Goal: Task Accomplishment & Management: Manage account settings

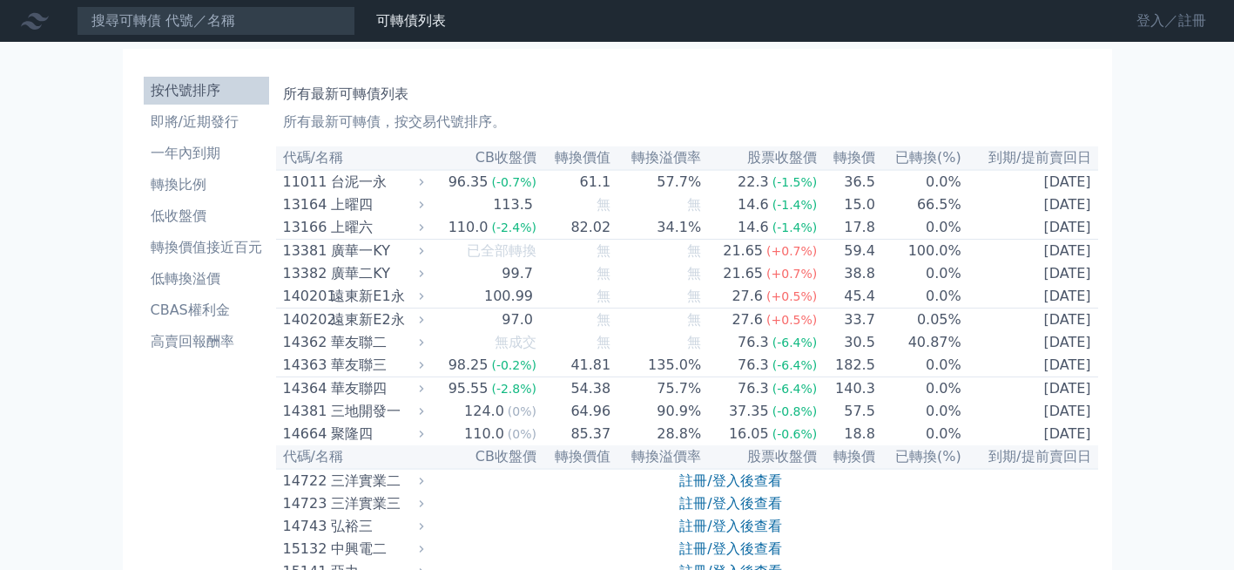
click at [1140, 22] on link "登入／註冊" at bounding box center [1172, 21] width 98 height 28
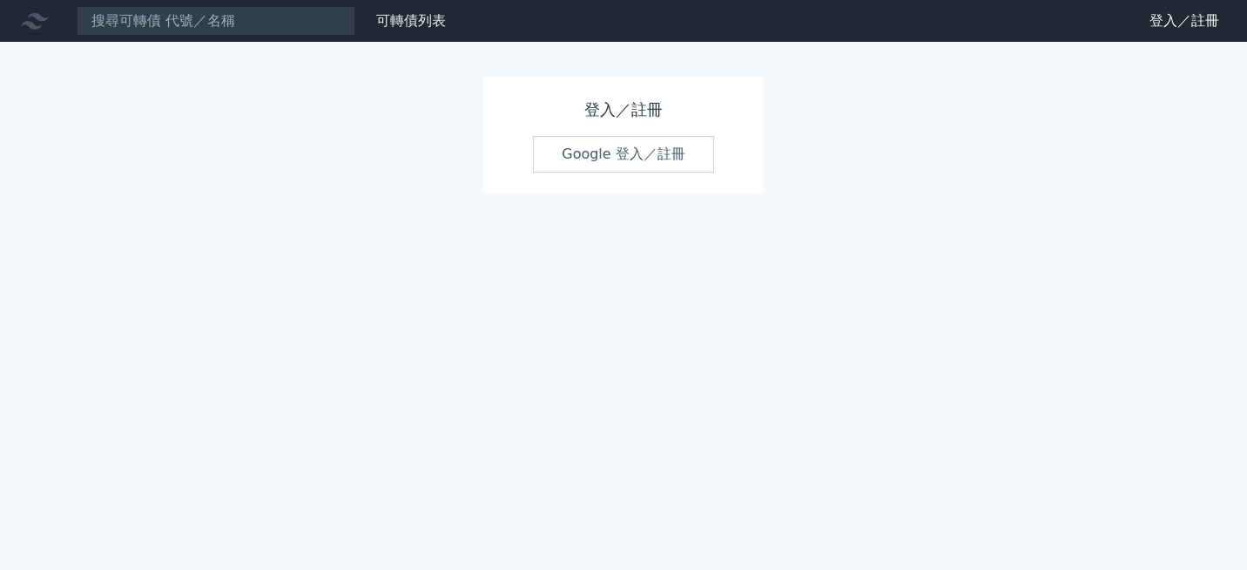
click at [678, 147] on link "Google 登入／註冊" at bounding box center [623, 154] width 181 height 37
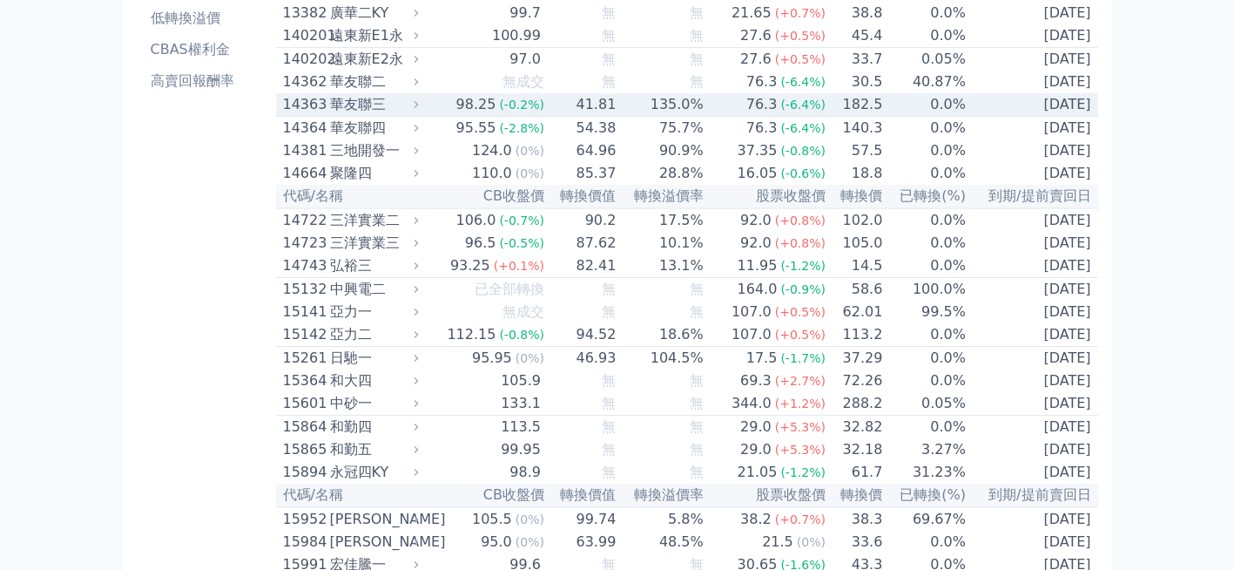
scroll to position [261, 0]
